Goal: Task Accomplishment & Management: Manage account settings

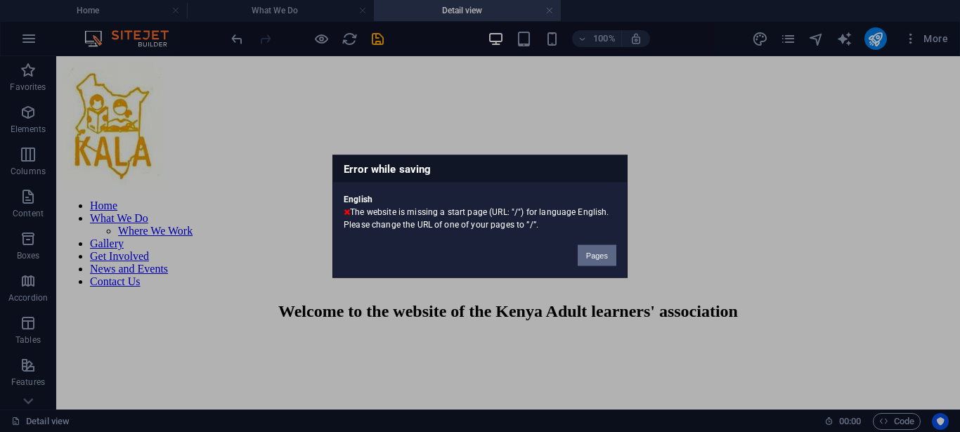
click at [598, 256] on button "Pages" at bounding box center [597, 255] width 39 height 21
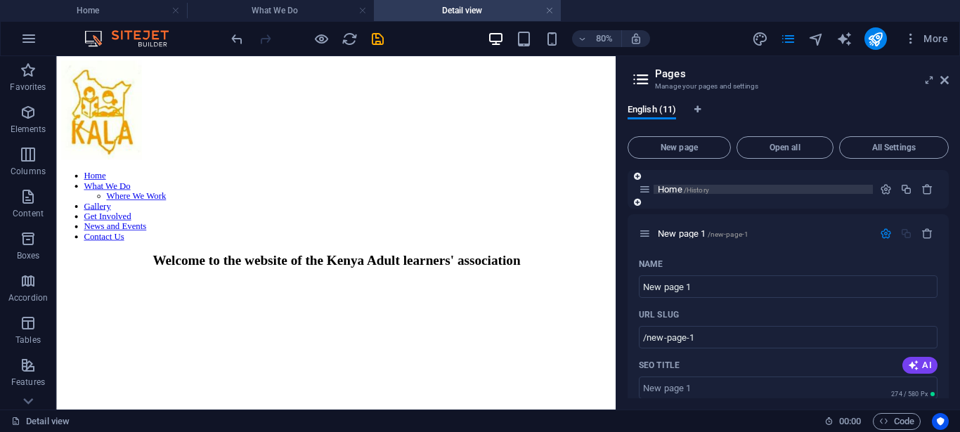
click at [698, 192] on span "/History" at bounding box center [696, 190] width 25 height 8
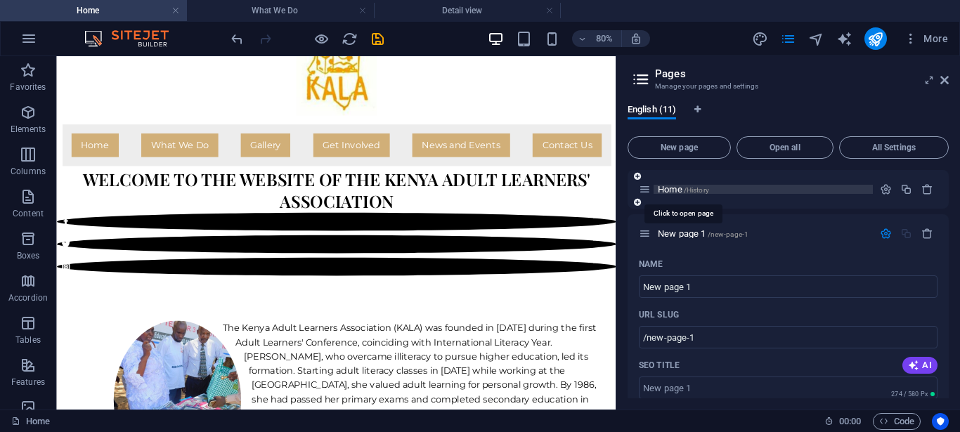
scroll to position [72, 0]
click at [636, 203] on icon at bounding box center [637, 202] width 7 height 8
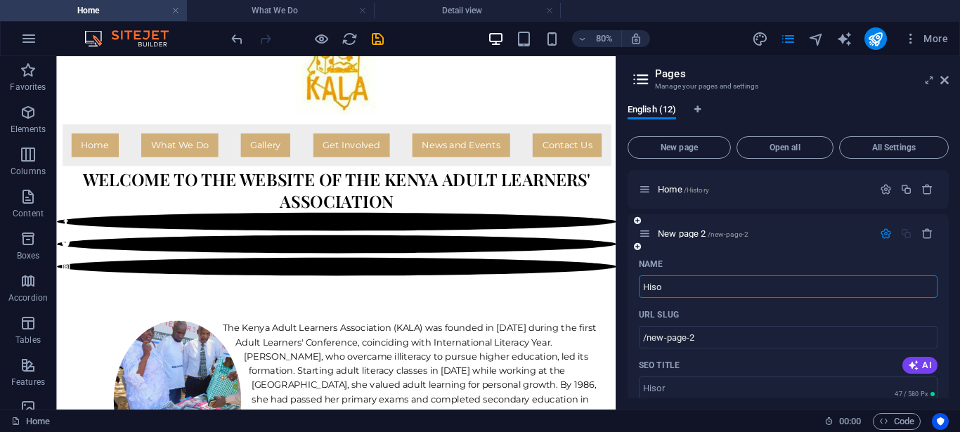
type input "His"
type input "/hisor"
type input "His"
type input "/hi"
type input "History"
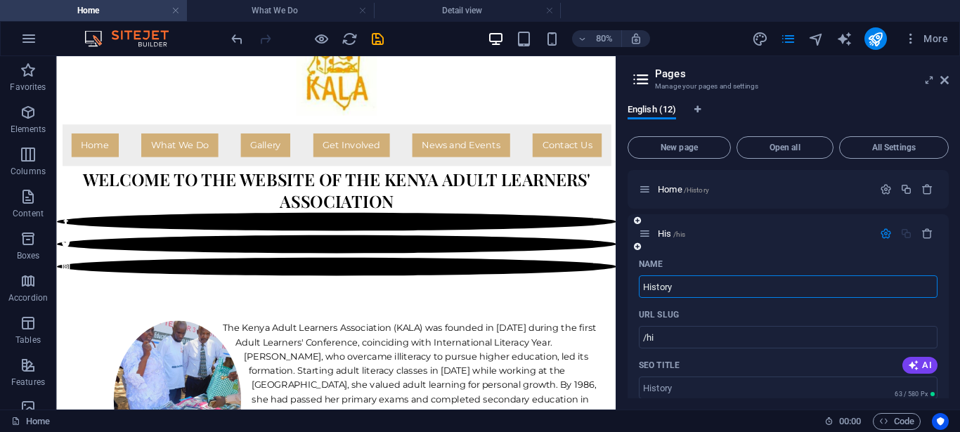
type input "/his"
type input "History"
type input "/history"
click at [779, 221] on div "History /history" at bounding box center [788, 233] width 321 height 39
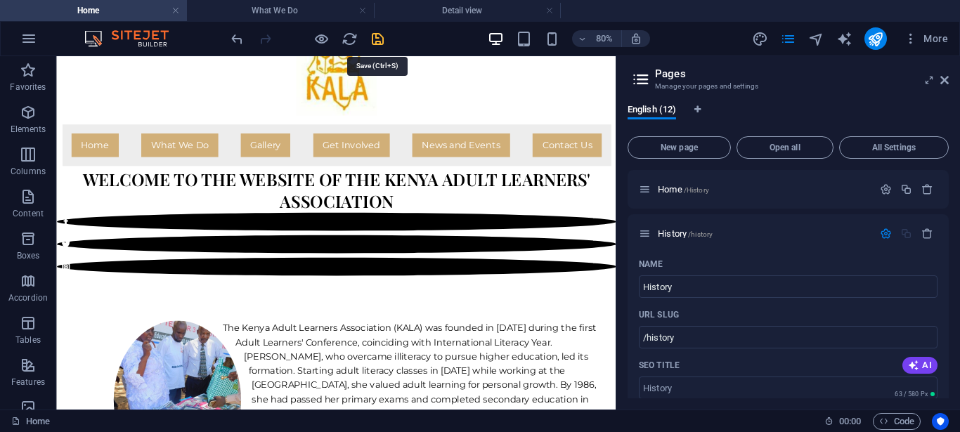
click at [375, 42] on icon "save" at bounding box center [378, 39] width 16 height 16
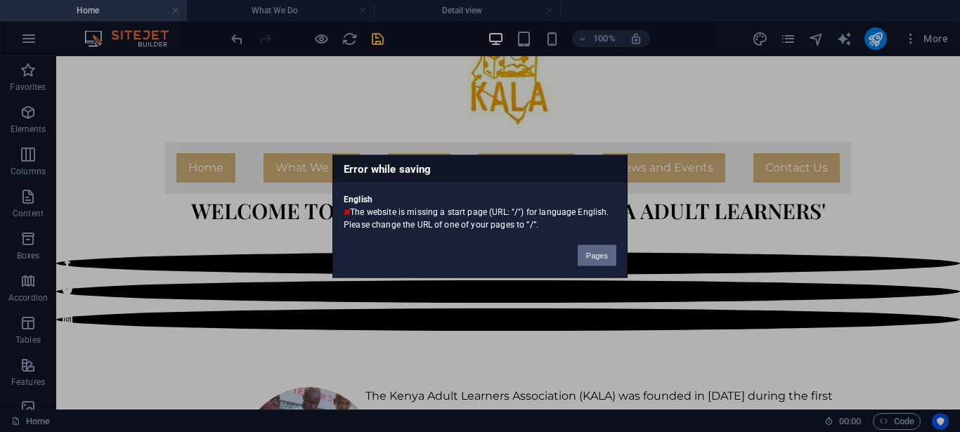
click at [595, 254] on button "Pages" at bounding box center [597, 255] width 39 height 21
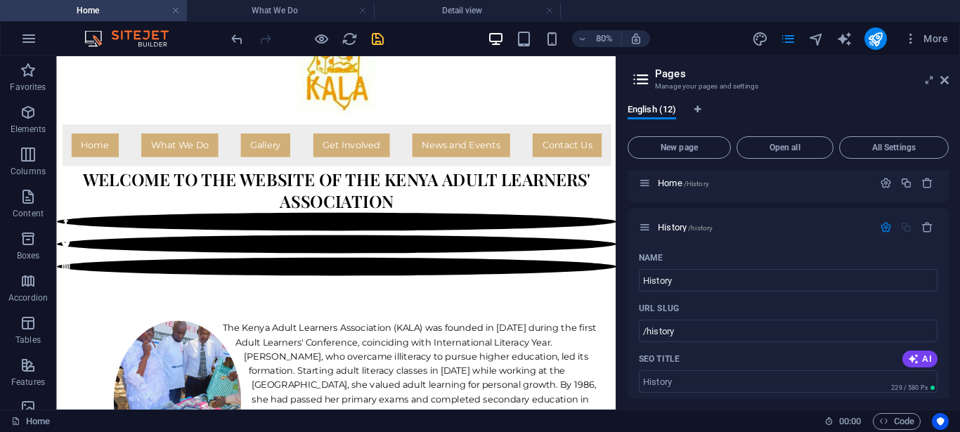
scroll to position [0, 0]
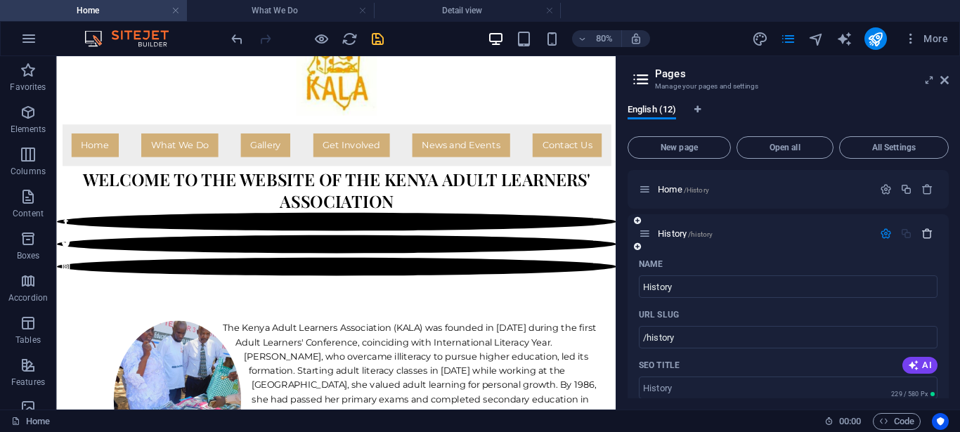
click at [922, 235] on icon "button" at bounding box center [928, 234] width 12 height 12
click at [922, 232] on icon "button" at bounding box center [928, 234] width 12 height 12
click at [922, 231] on icon "button" at bounding box center [928, 234] width 12 height 12
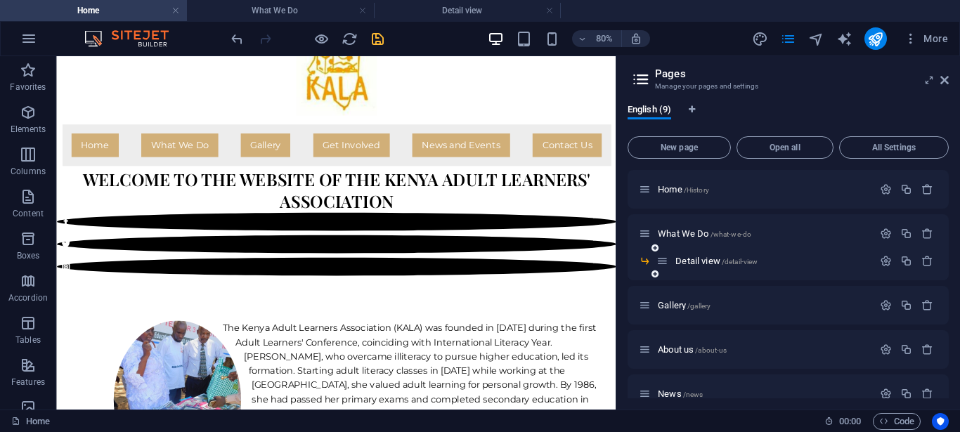
click at [644, 261] on icon at bounding box center [645, 261] width 12 height 12
click at [636, 205] on icon at bounding box center [637, 202] width 7 height 8
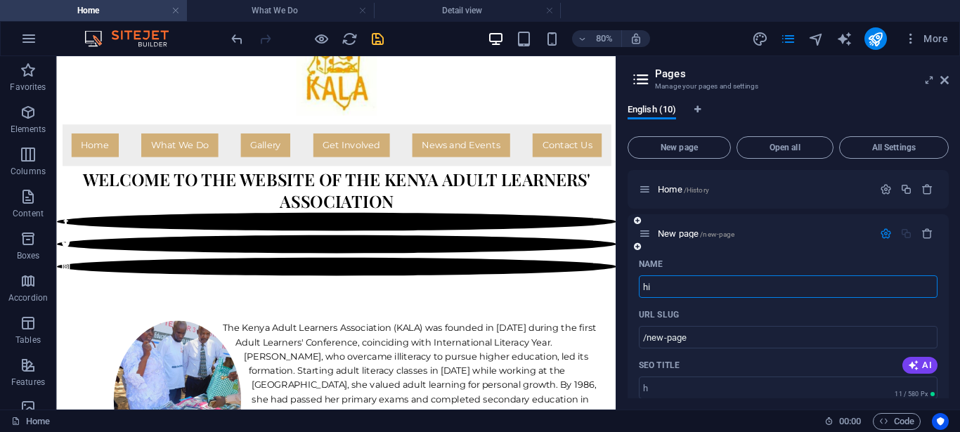
type input "his"
type input "/h"
type input "his"
type input "/his"
type input "history"
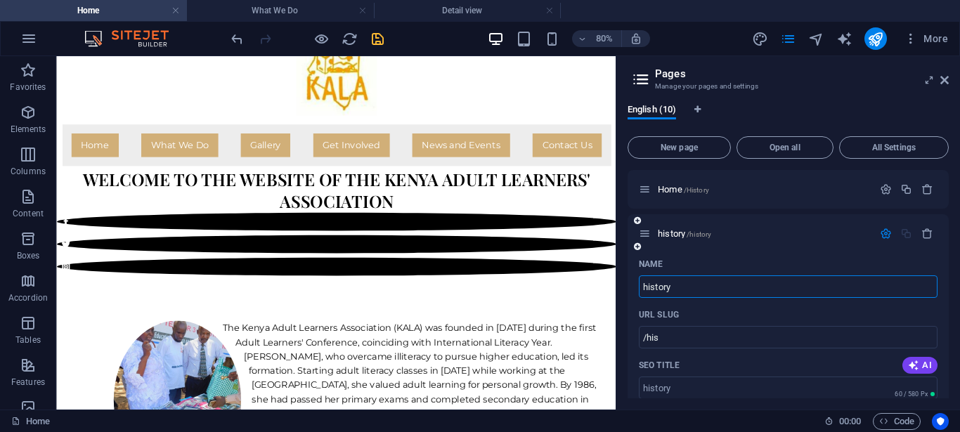
type input "/history"
click at [375, 42] on icon "save" at bounding box center [378, 39] width 16 height 16
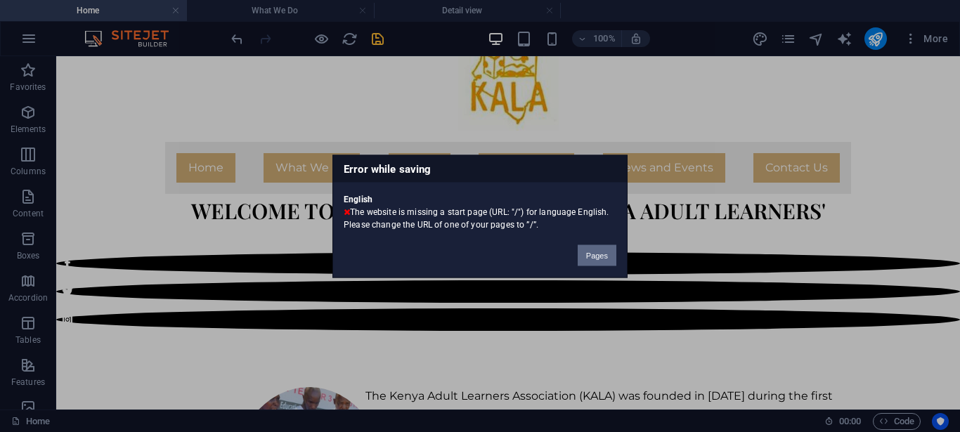
click at [600, 256] on button "Pages" at bounding box center [597, 255] width 39 height 21
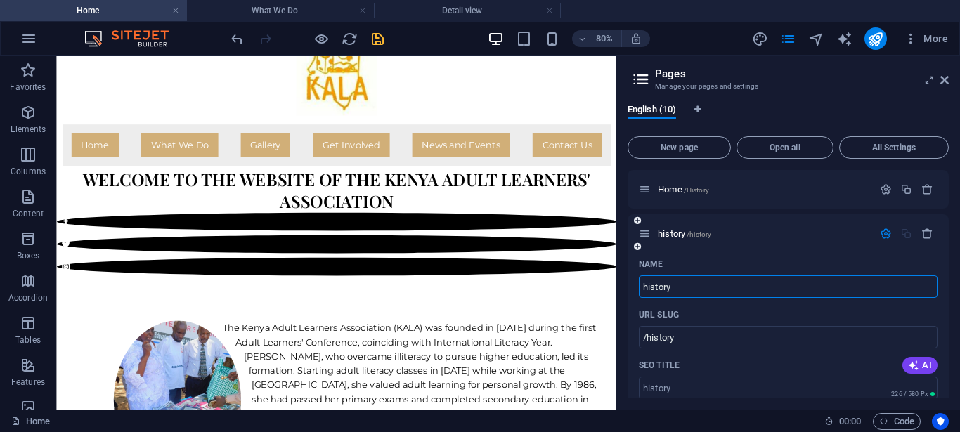
click at [673, 290] on input "history" at bounding box center [788, 287] width 299 height 22
click at [642, 288] on input "history/"" at bounding box center [788, 287] width 299 height 22
type input ""history/""
click at [378, 38] on icon "save" at bounding box center [378, 39] width 16 height 16
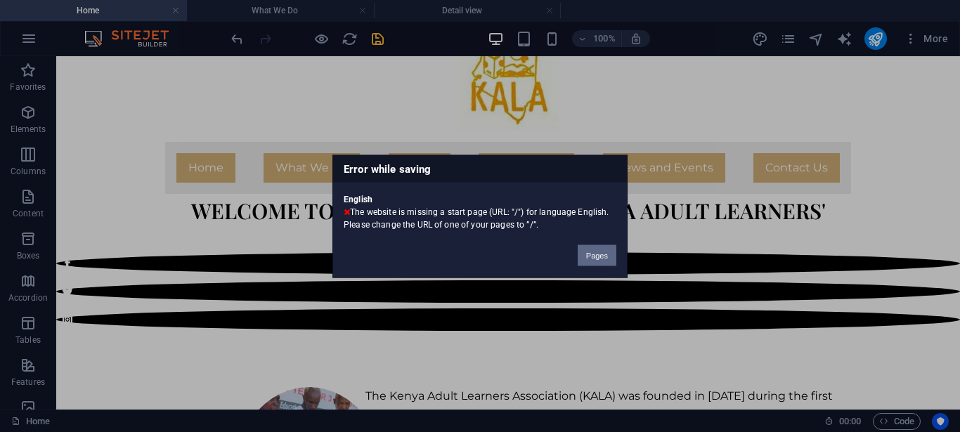
click at [599, 254] on button "Pages" at bounding box center [597, 255] width 39 height 21
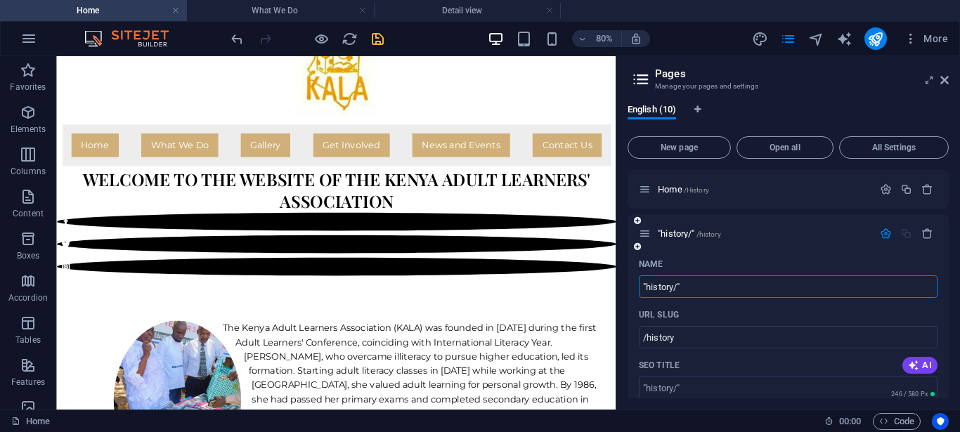
click at [647, 287] on input ""history/"" at bounding box center [788, 287] width 299 height 22
type input ""/history/""
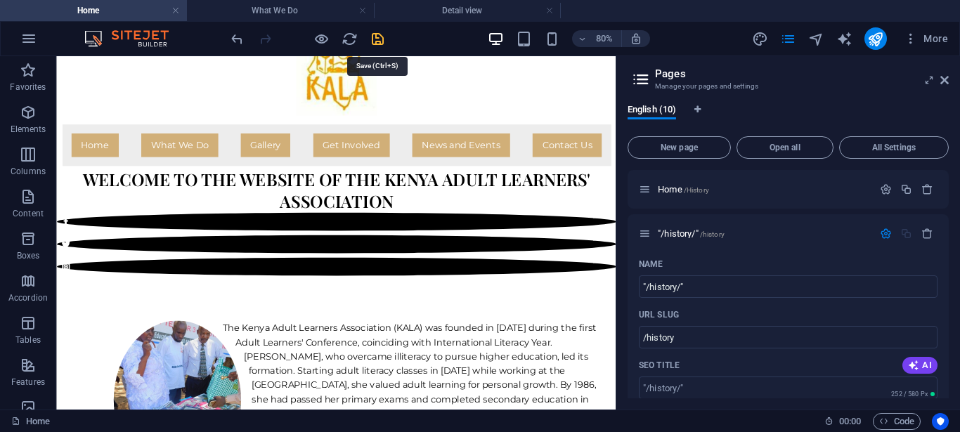
click at [375, 36] on icon "save" at bounding box center [378, 39] width 16 height 16
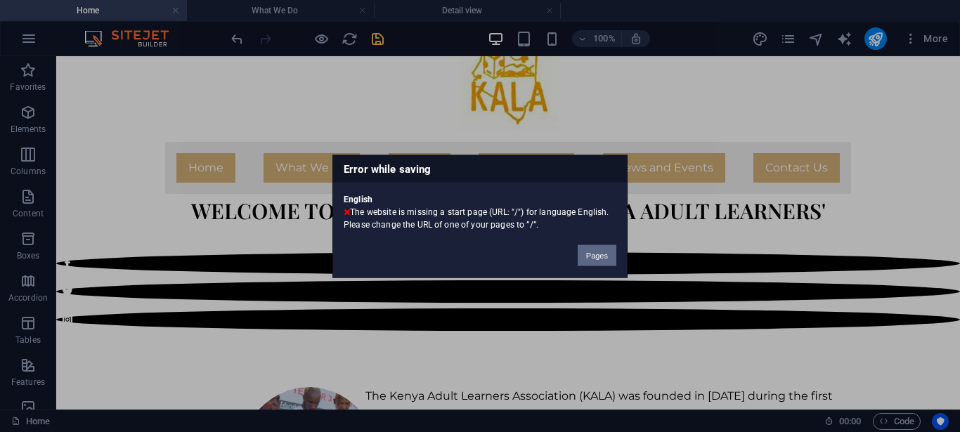
click at [588, 250] on button "Pages" at bounding box center [597, 255] width 39 height 21
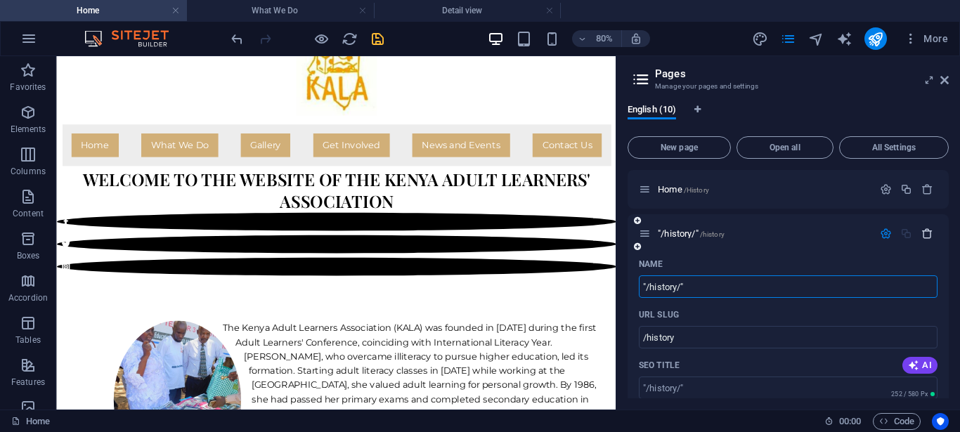
click at [922, 232] on icon "button" at bounding box center [928, 234] width 12 height 12
